Goal: Information Seeking & Learning: Learn about a topic

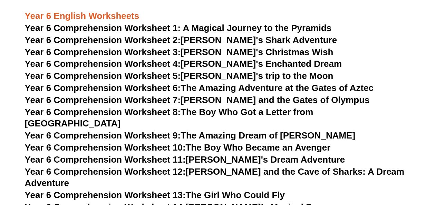
scroll to position [3461, 0]
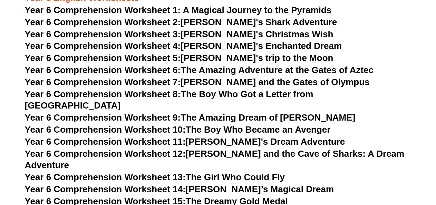
click at [404, 82] on h3 "Year 6 Comprehension Worksheet 7: [PERSON_NAME] and the Gates of Olympus" at bounding box center [218, 83] width 386 height 12
click at [311, 95] on link "Year 6 Comprehension Worksheet 8: The Boy Who Got a Letter from [GEOGRAPHIC_DAT…" at bounding box center [169, 100] width 288 height 22
click at [406, 86] on h3 "Year 6 Comprehension Worksheet 7: [PERSON_NAME] and the Gates of Olympus" at bounding box center [218, 83] width 386 height 12
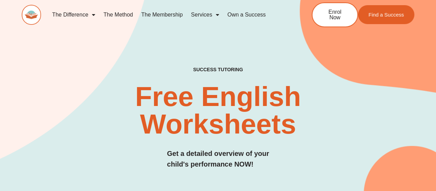
scroll to position [3808, 0]
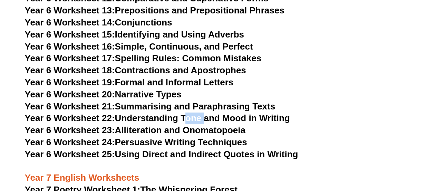
click at [290, 113] on link "Year 6 Worksheet 22: Understanding Tone and Mood in Writing" at bounding box center [157, 118] width 265 height 10
click at [339, 113] on h3 "Year 6 Worksheet 22: Understanding Tone and Mood in Writing" at bounding box center [218, 119] width 386 height 12
click at [338, 113] on h3 "Year 6 Worksheet 22: Understanding Tone and Mood in Writing" at bounding box center [218, 119] width 386 height 12
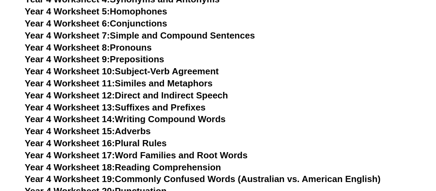
scroll to position [3064, 0]
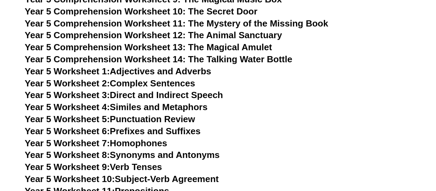
click at [305, 117] on h3 "Year 5 Worksheet 5: Punctuation Review" at bounding box center [218, 120] width 386 height 12
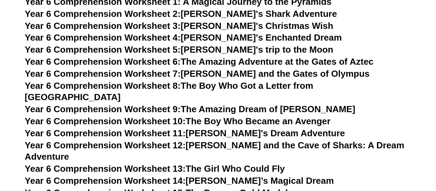
scroll to position [3515, 0]
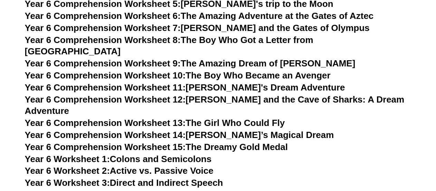
click at [253, 130] on link "Year 6 Comprehension Worksheet 14: [PERSON_NAME]’s Magical Dream" at bounding box center [179, 135] width 309 height 10
